Goal: Information Seeking & Learning: Understand process/instructions

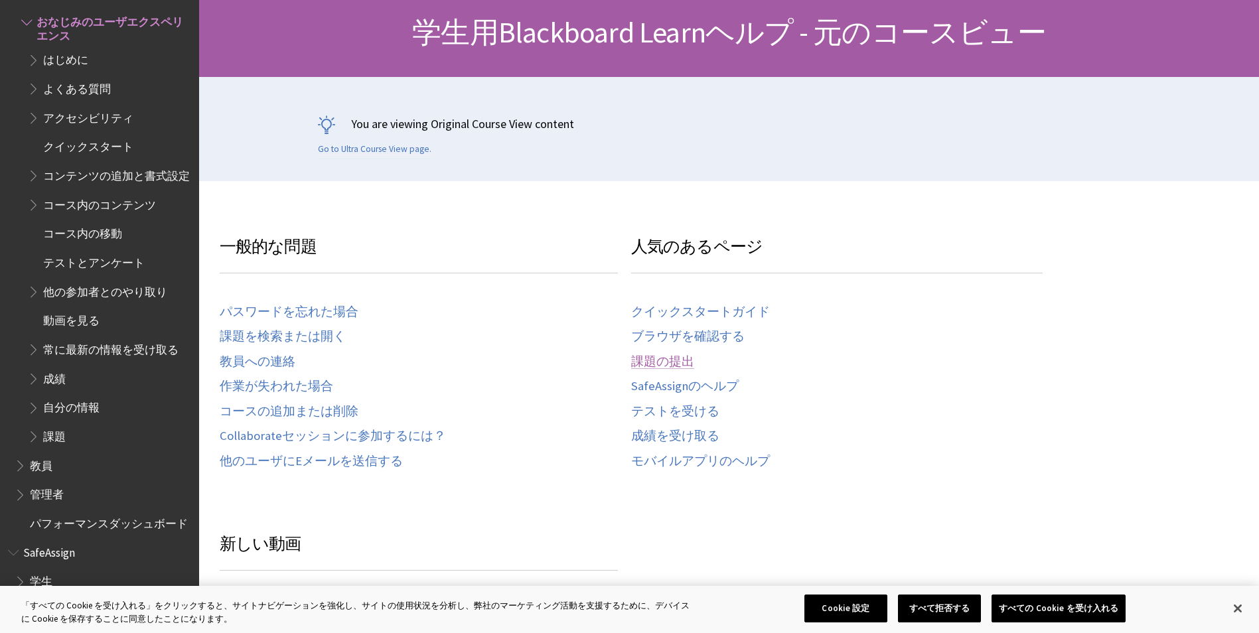
click at [667, 357] on link "課題の提出" at bounding box center [662, 362] width 63 height 15
click at [645, 357] on link "課題の提出" at bounding box center [662, 362] width 63 height 15
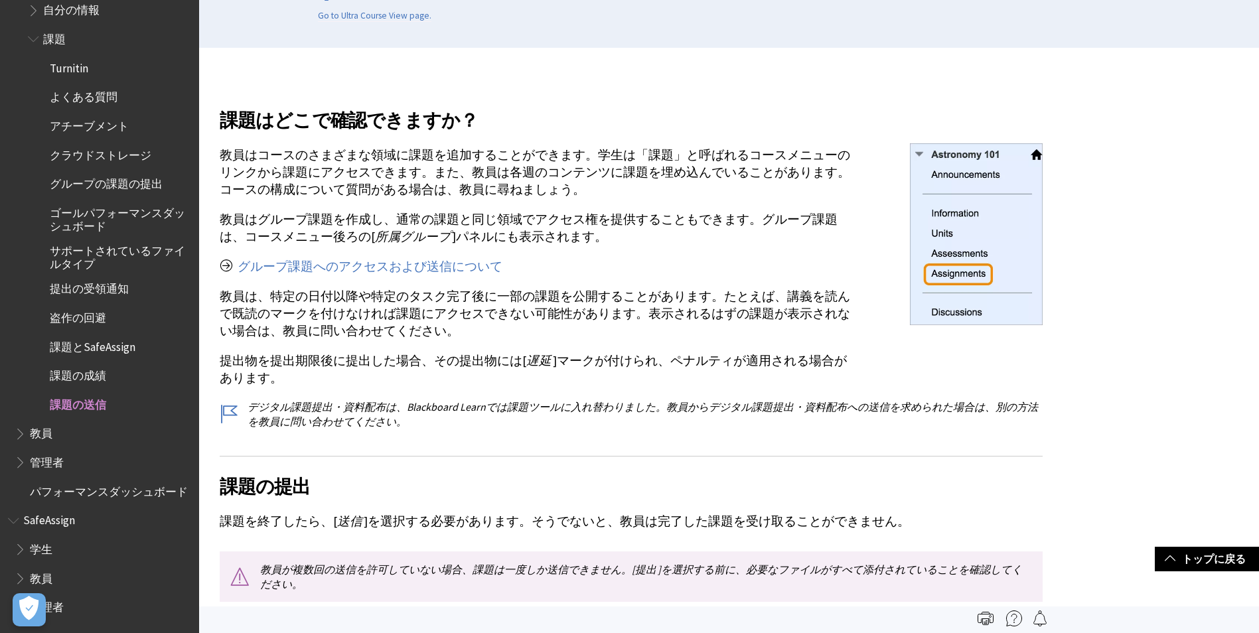
scroll to position [266, 0]
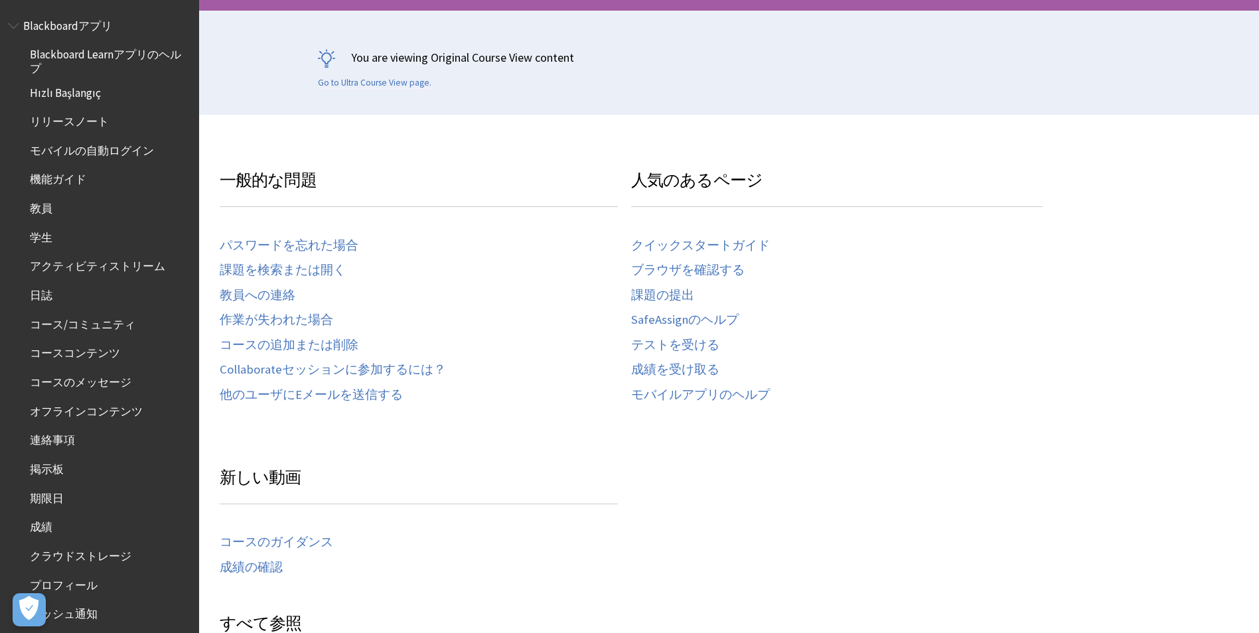
scroll to position [1433, 0]
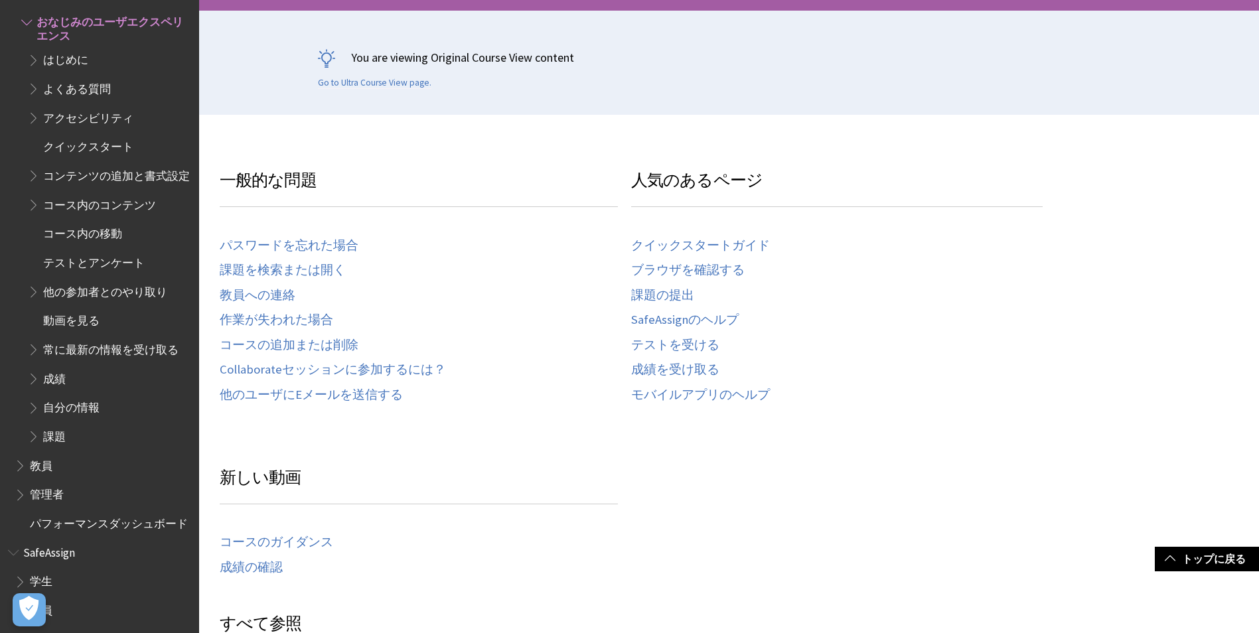
click at [47, 443] on span "課題" at bounding box center [54, 435] width 23 height 18
click at [37, 442] on span "Book outline for Blackboard Learn Help" at bounding box center [35, 434] width 14 height 17
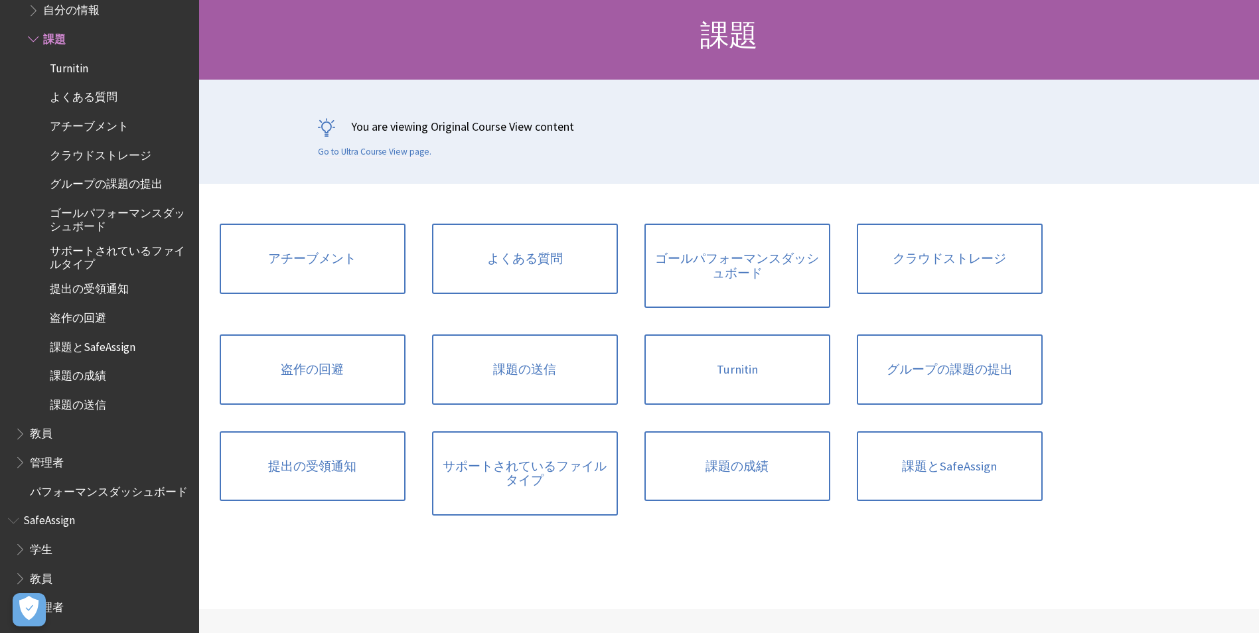
scroll to position [133, 0]
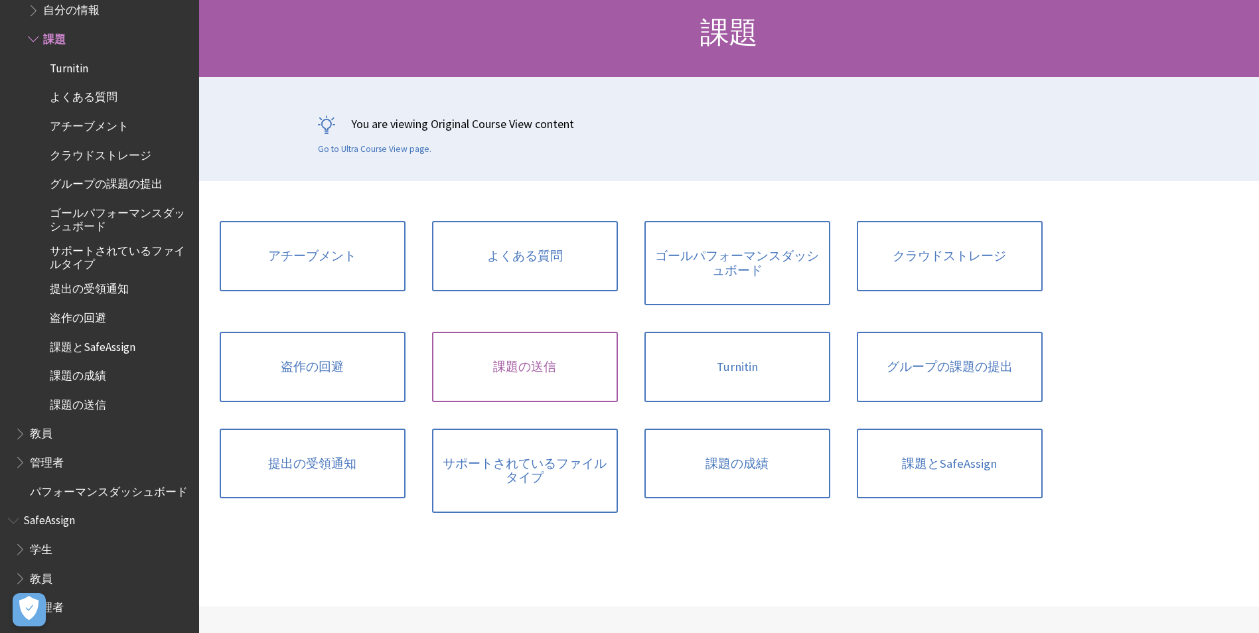
click at [540, 372] on link "課題の送信" at bounding box center [525, 367] width 186 height 70
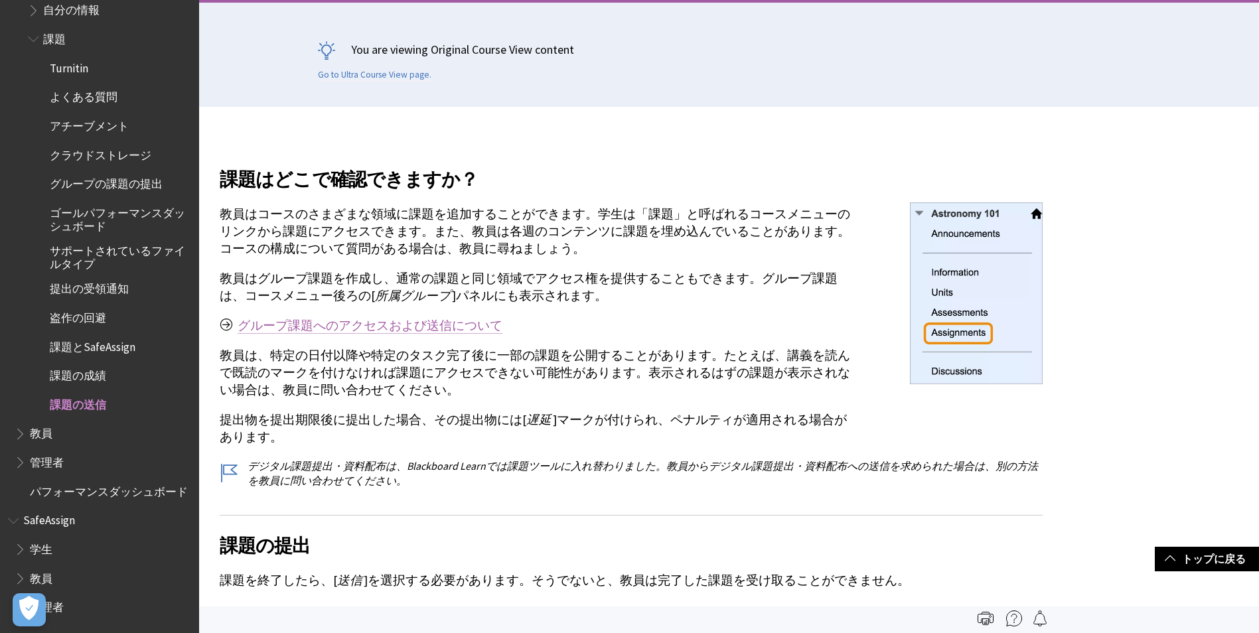
scroll to position [199, 0]
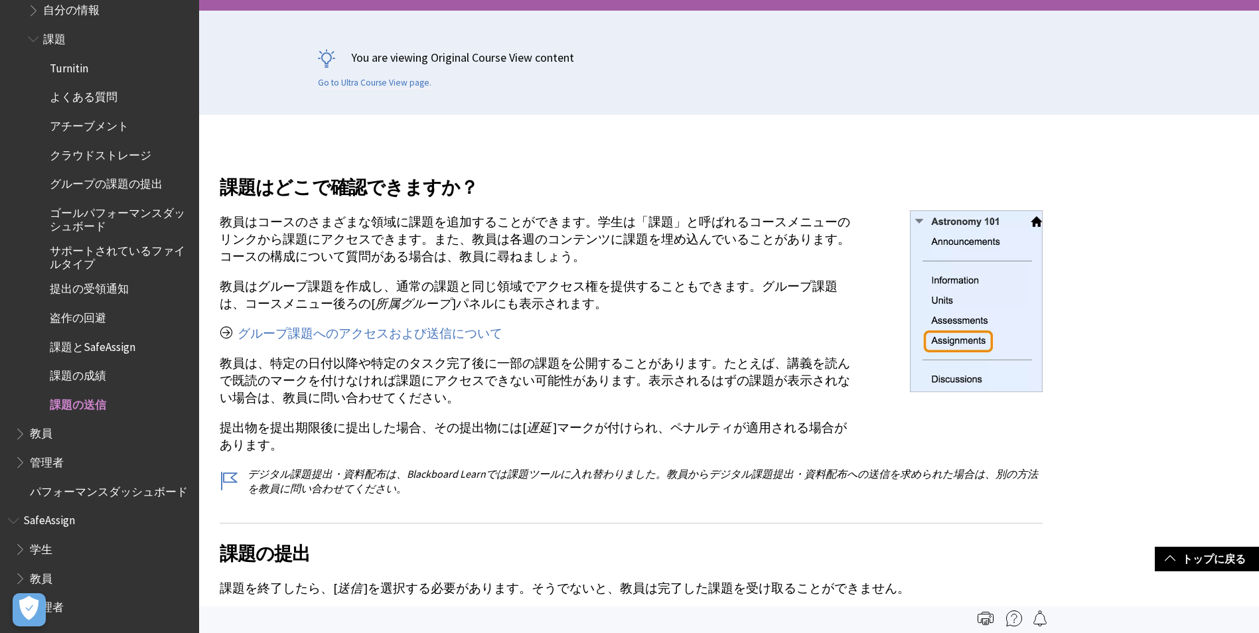
click at [958, 333] on img at bounding box center [976, 300] width 133 height 181
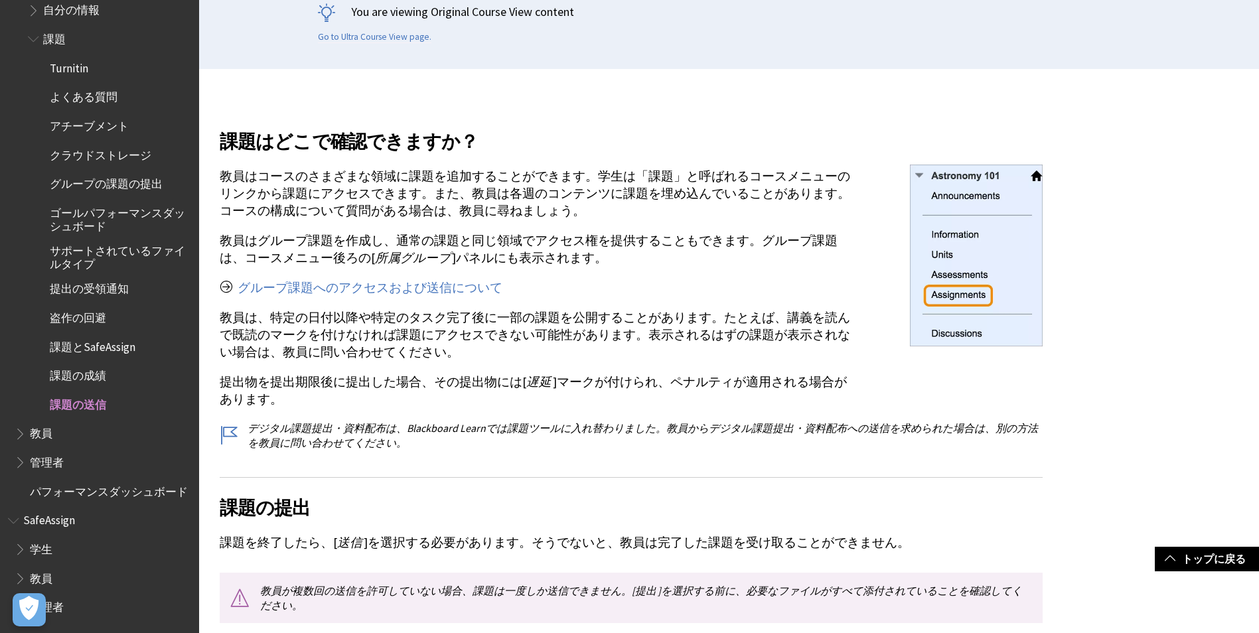
scroll to position [266, 0]
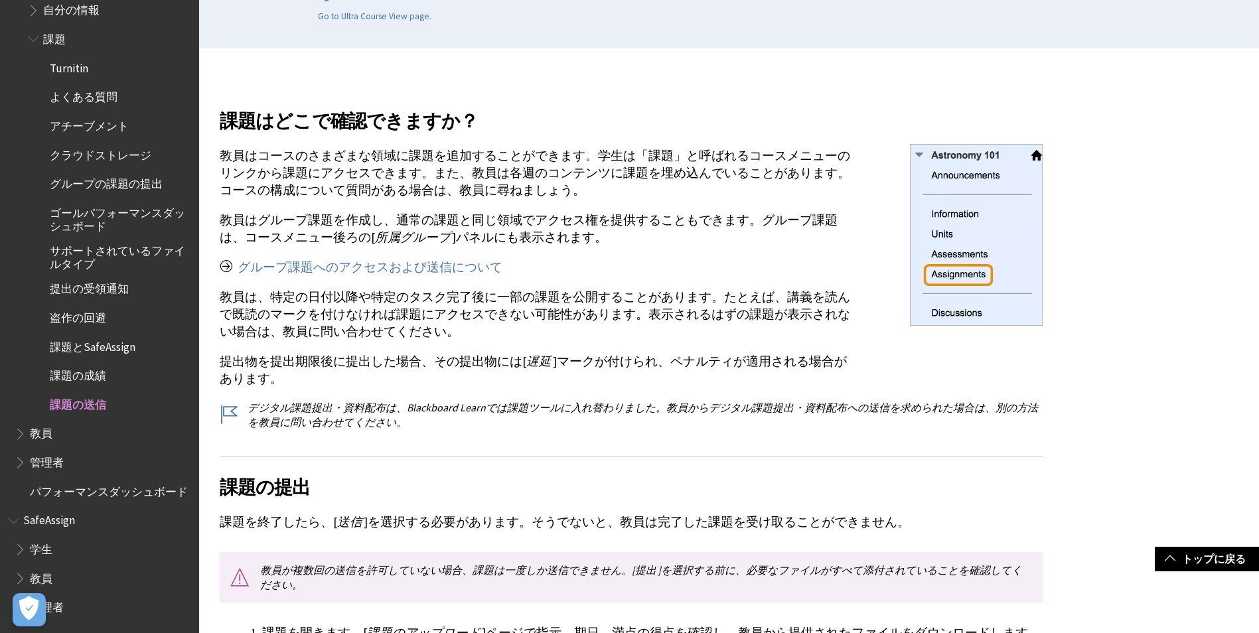
click at [107, 336] on span "課題とSafeAssign" at bounding box center [93, 345] width 86 height 18
click at [91, 336] on span "課題とSafeAssign" at bounding box center [95, 345] width 90 height 18
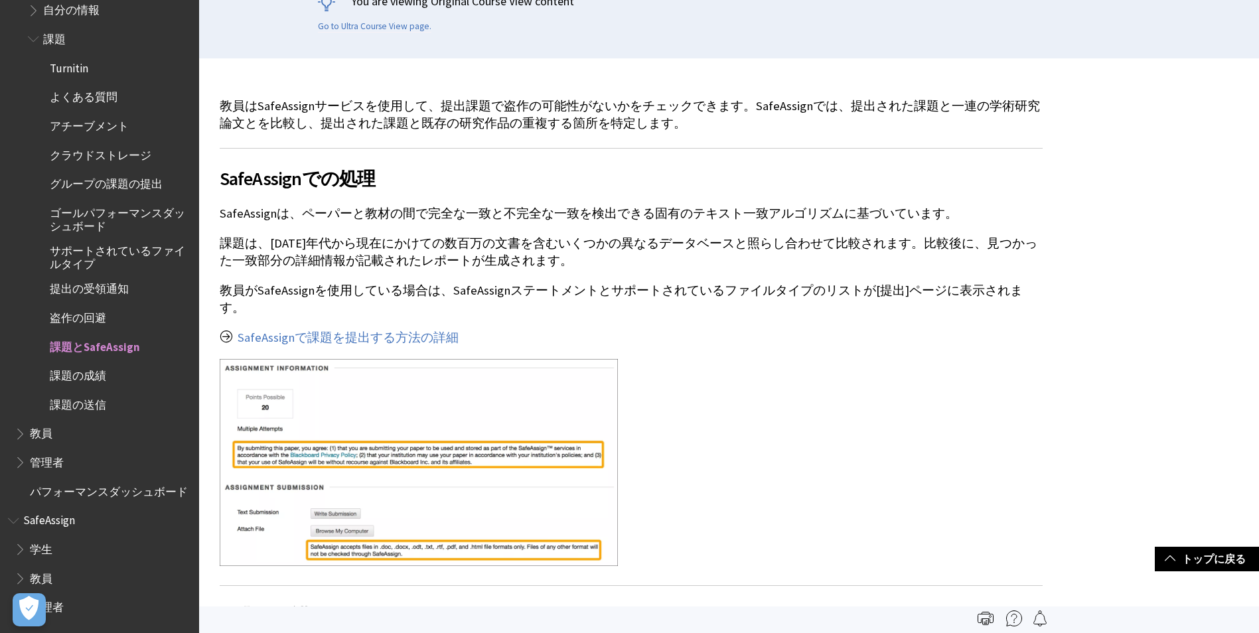
scroll to position [66, 0]
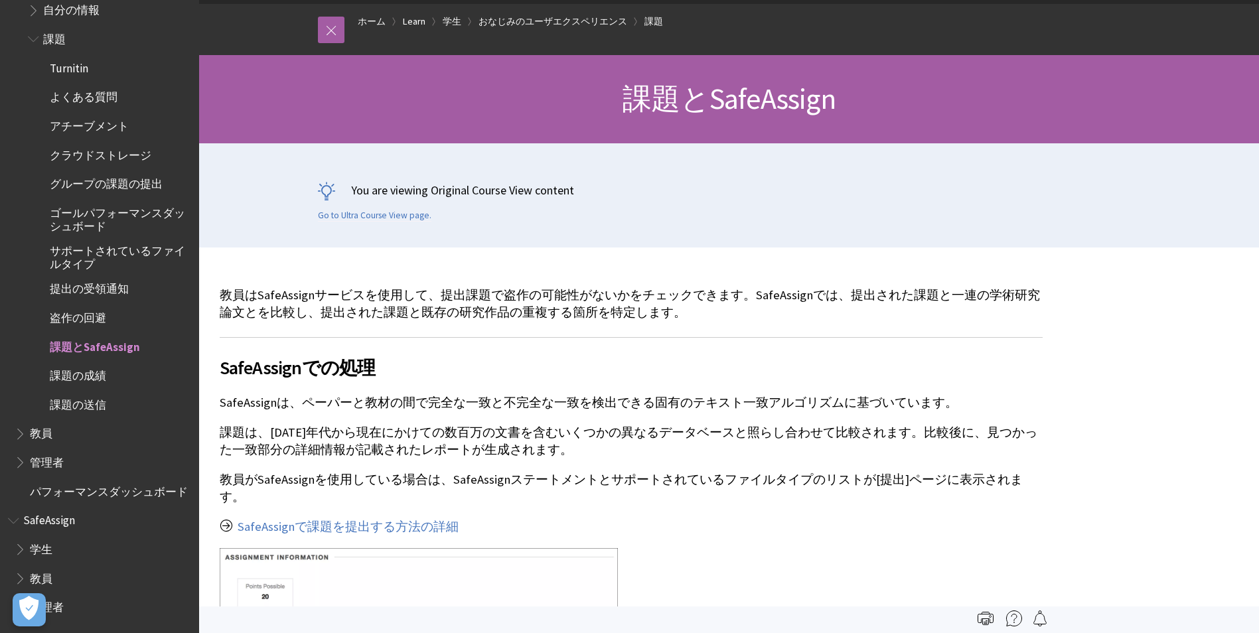
click at [86, 396] on span "課題の送信" at bounding box center [78, 403] width 56 height 18
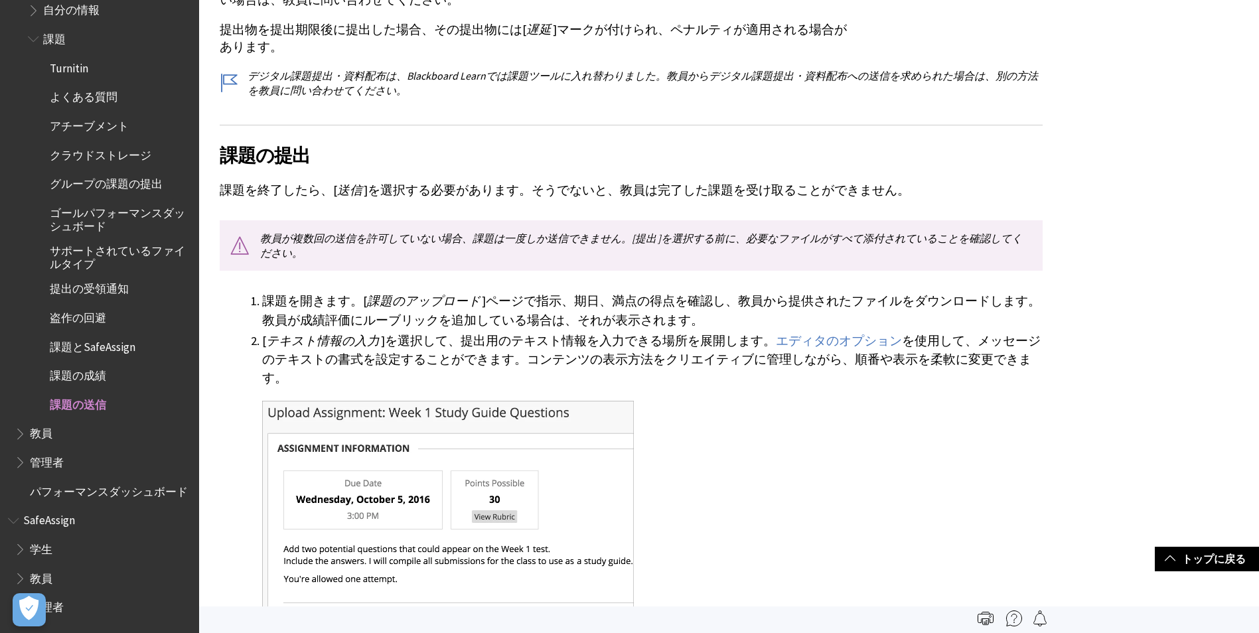
scroll to position [332, 0]
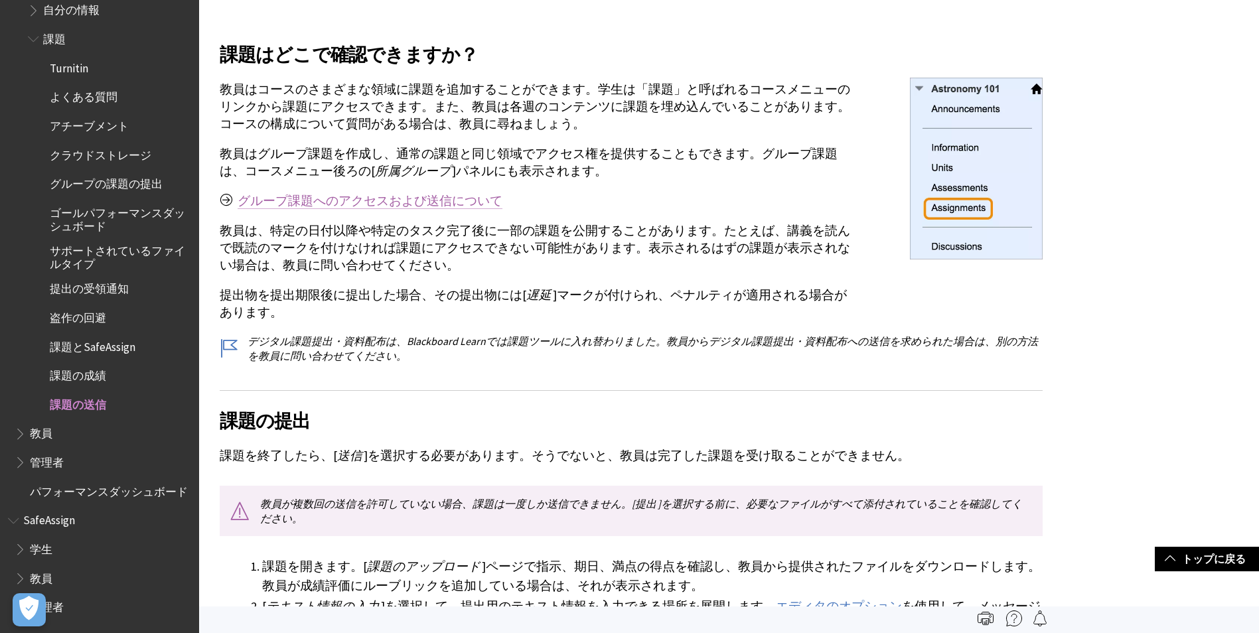
click at [357, 203] on link "グループ課題へのアクセスおよび送信について" at bounding box center [370, 201] width 265 height 16
click at [434, 193] on link "グループ課題へのアクセスおよび送信について" at bounding box center [370, 201] width 265 height 16
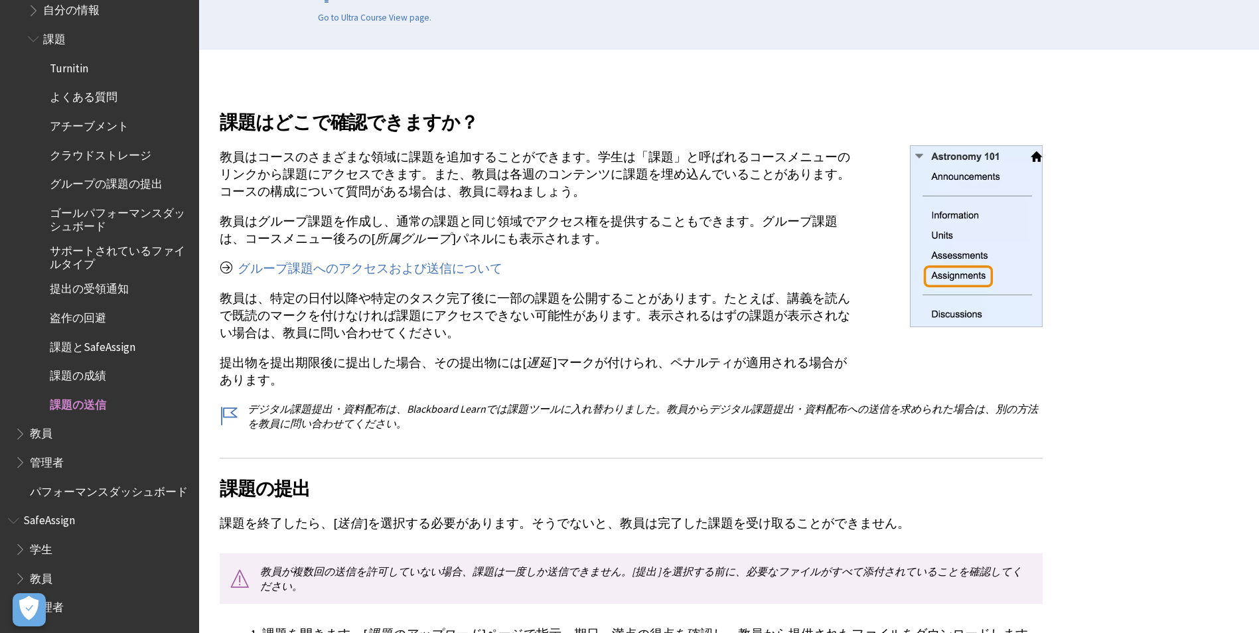
scroll to position [266, 0]
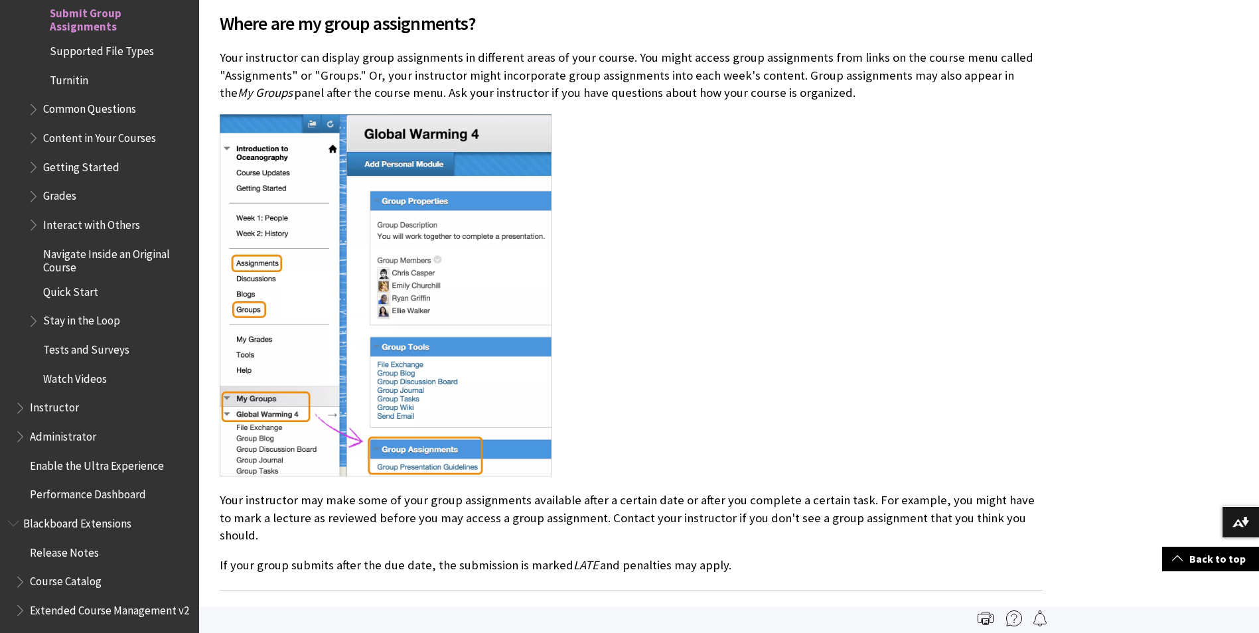
scroll to position [426, 0]
